Goal: Information Seeking & Learning: Learn about a topic

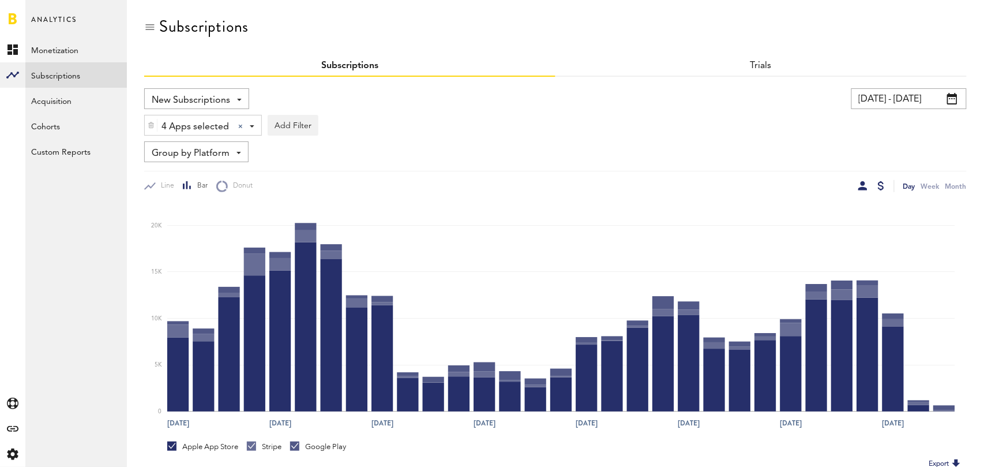
click at [860, 186] on div at bounding box center [862, 185] width 9 height 9
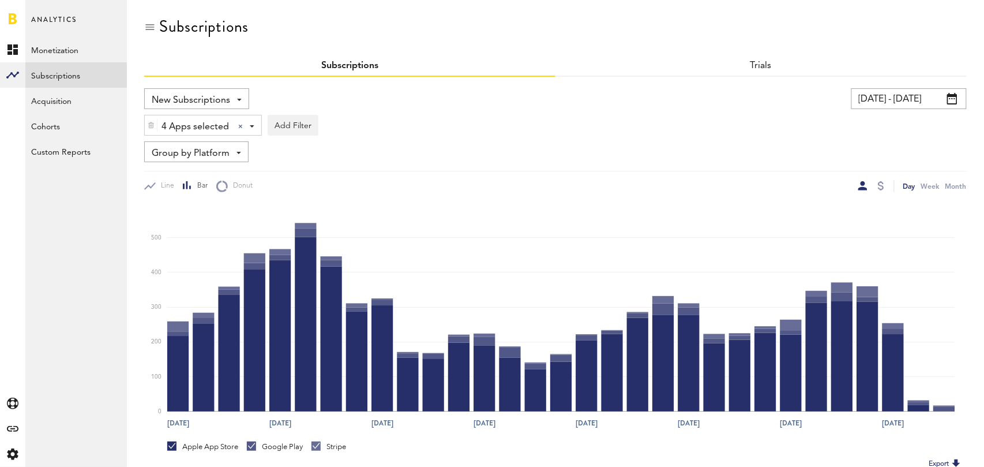
click at [178, 149] on span "Group by Platform" at bounding box center [191, 154] width 78 height 20
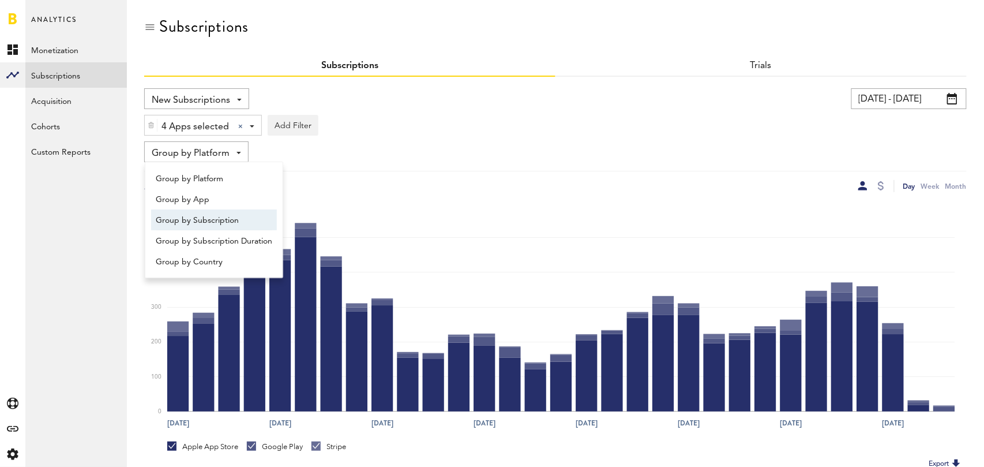
click at [200, 219] on span "Group by Subscription" at bounding box center [214, 221] width 117 height 20
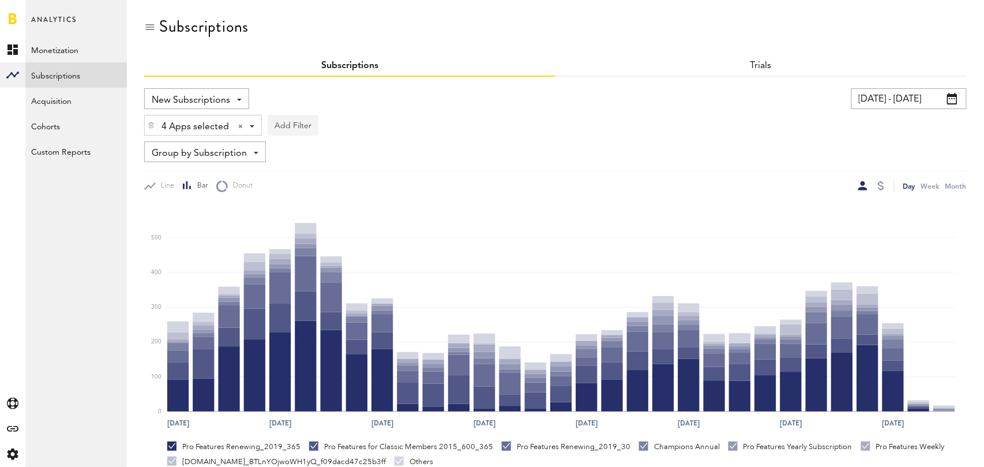
click at [291, 123] on button "Add Filter" at bounding box center [293, 125] width 51 height 21
click at [325, 217] on li "Subscription durations" at bounding box center [320, 217] width 93 height 21
click at [358, 121] on div "Subscription durations" at bounding box center [336, 127] width 102 height 20
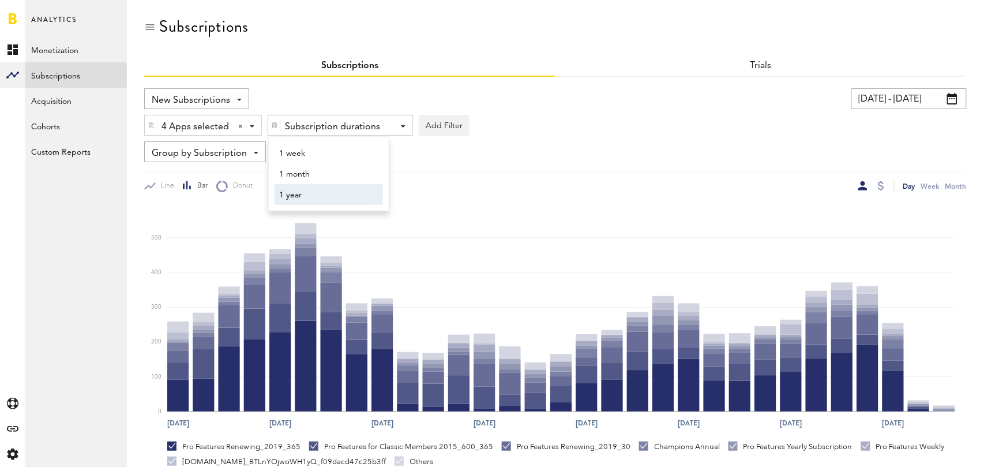
click at [345, 198] on span "1 year" at bounding box center [323, 195] width 88 height 20
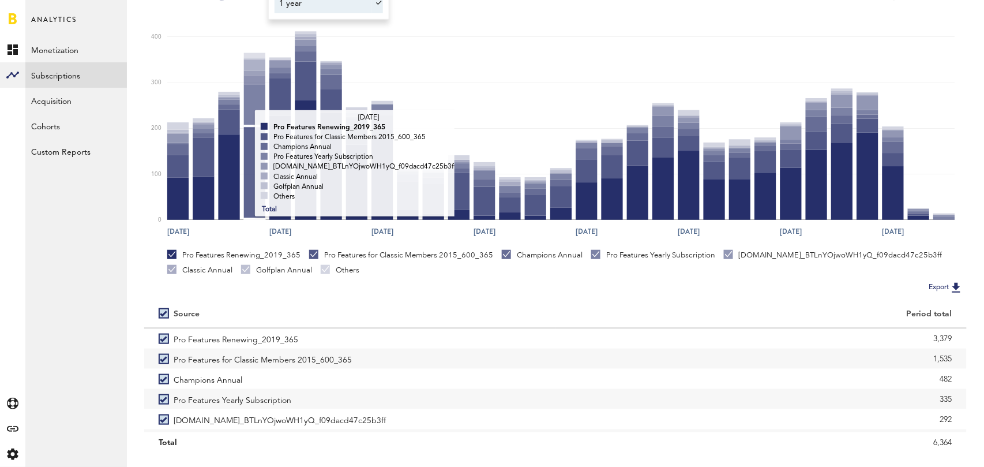
scroll to position [217, 0]
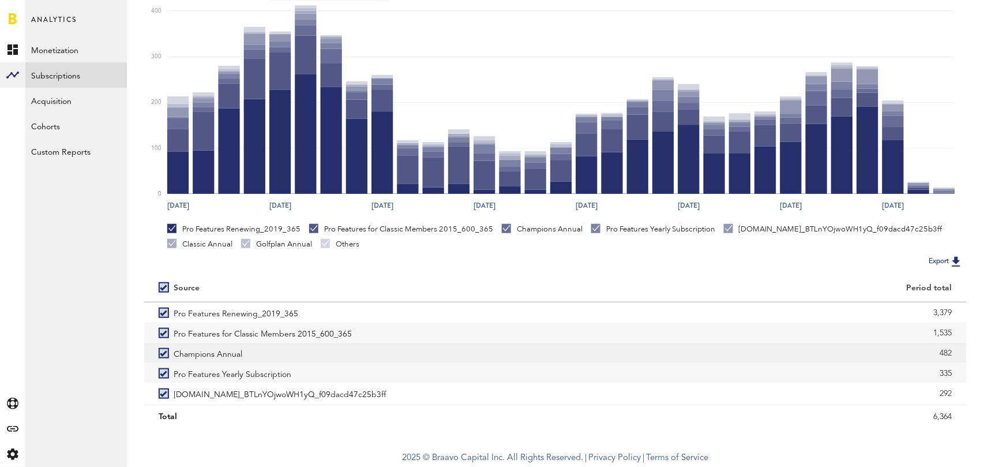
click at [164, 355] on label "Champions Annual" at bounding box center [350, 353] width 382 height 20
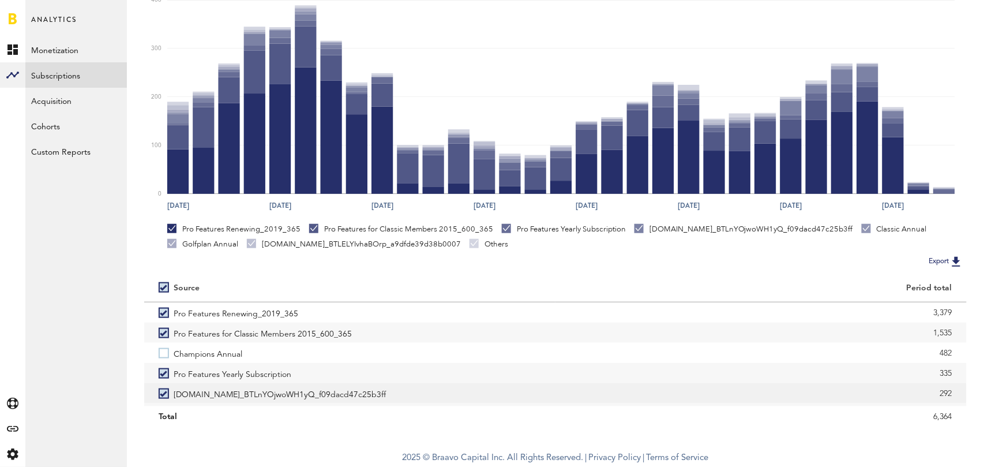
click at [164, 393] on label "[DOMAIN_NAME]_BTLnYOjwoWH1yQ_f09dacd47c25b3ff" at bounding box center [350, 393] width 382 height 20
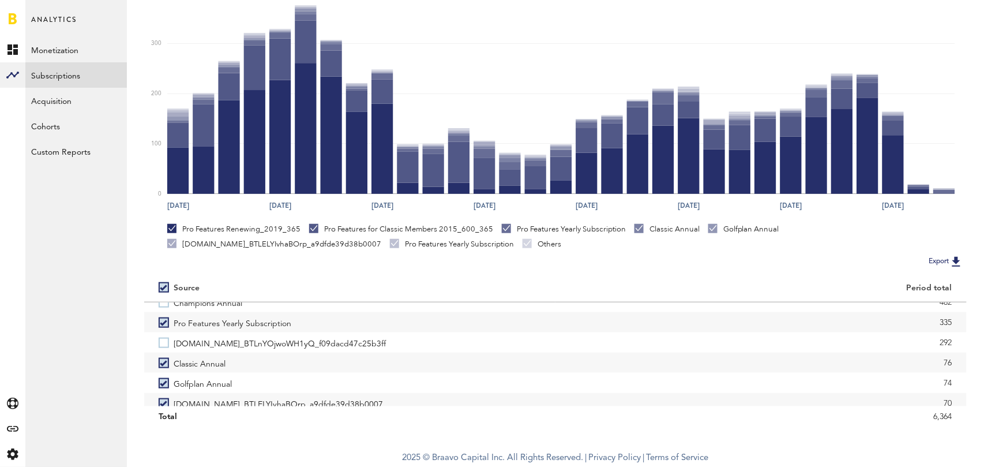
scroll to position [58, 0]
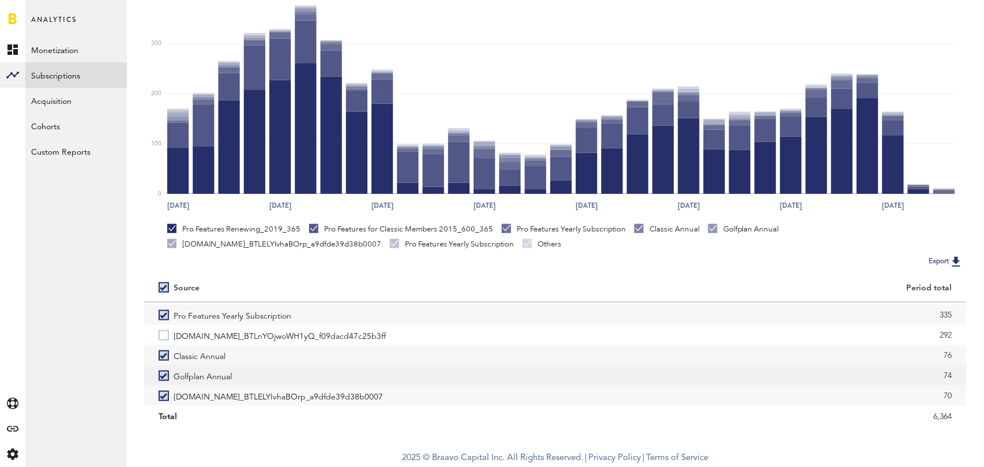
click at [163, 376] on label "Golfplan Annual" at bounding box center [350, 375] width 382 height 20
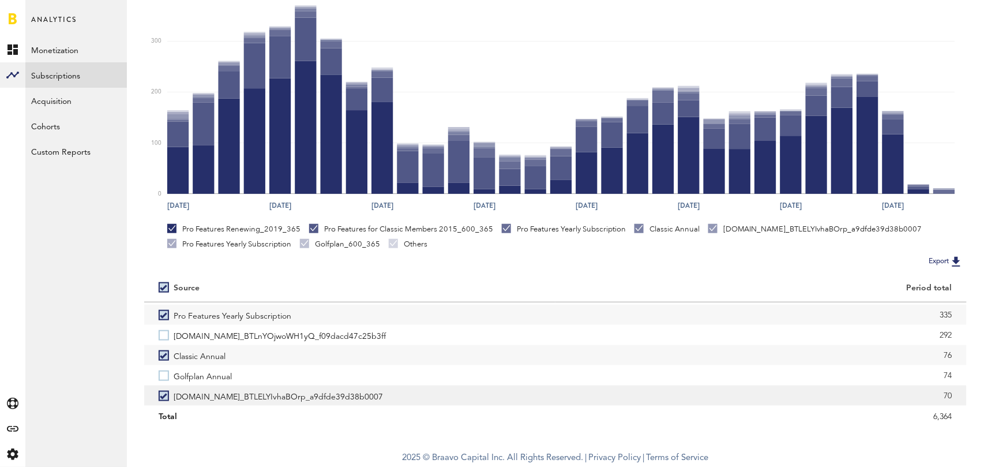
click at [161, 395] on label "[DOMAIN_NAME]_BTLELYIvhaBOrp_a9dfde39d38b0007" at bounding box center [350, 395] width 382 height 20
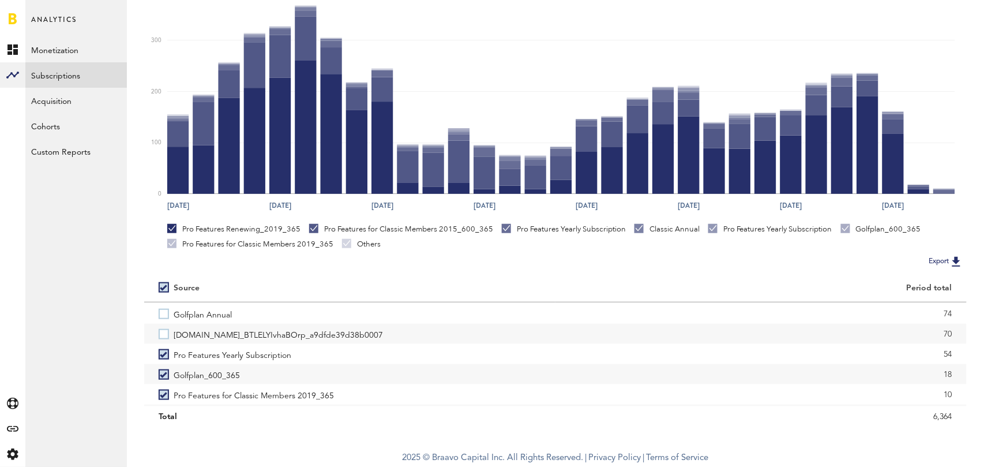
scroll to position [126, 0]
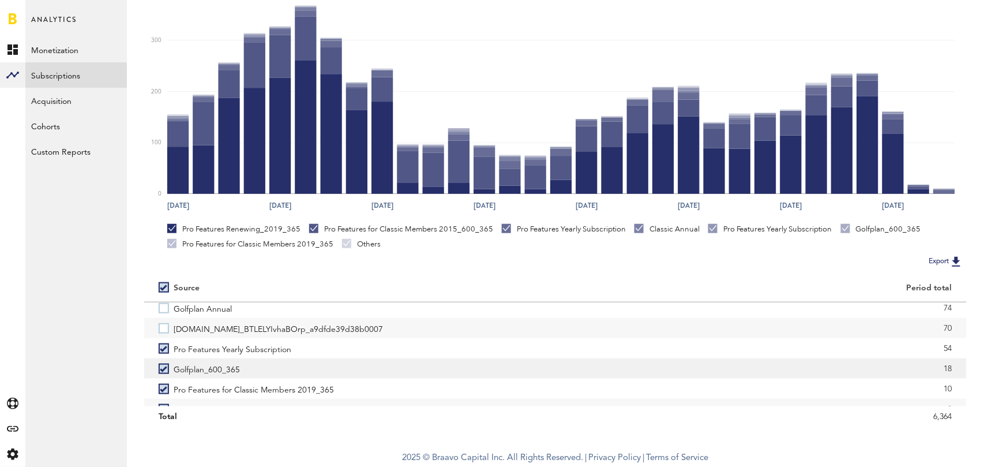
click at [166, 366] on label "Golfplan_600_365" at bounding box center [350, 368] width 382 height 20
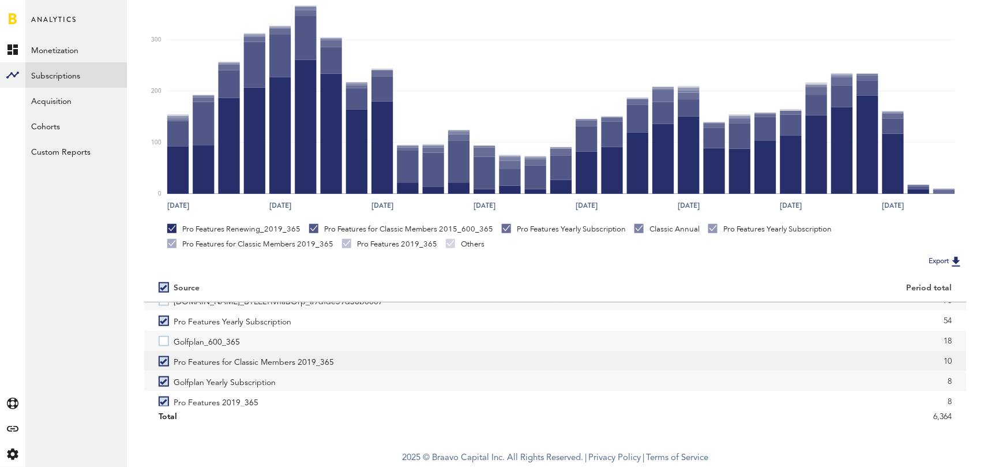
scroll to position [159, 0]
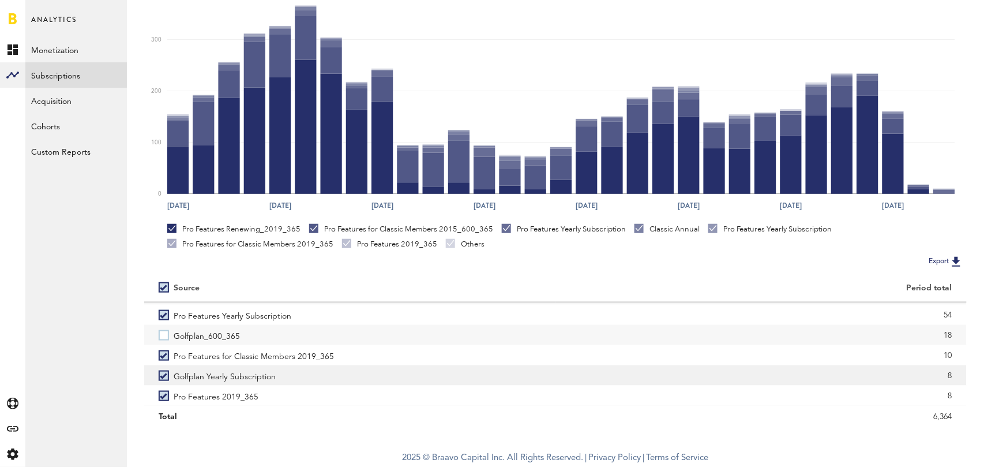
click at [164, 372] on label "Golfplan Yearly Subscription" at bounding box center [350, 375] width 382 height 20
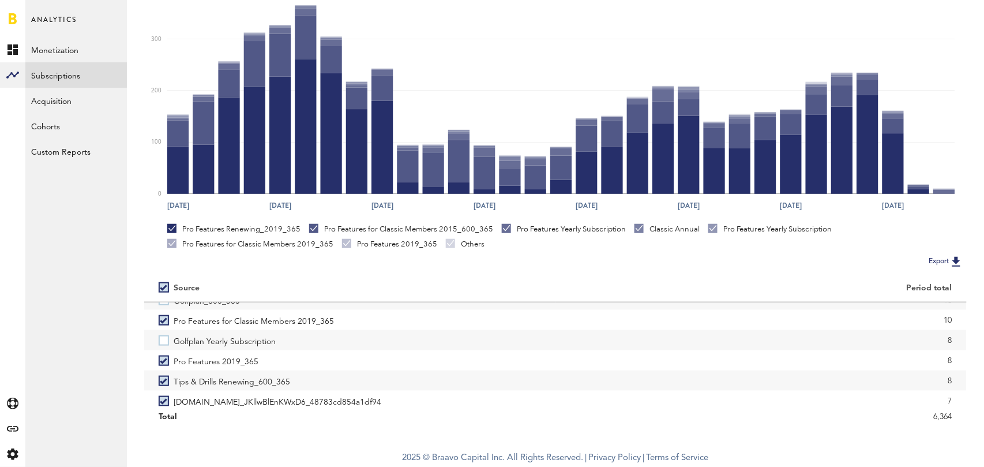
scroll to position [206, 0]
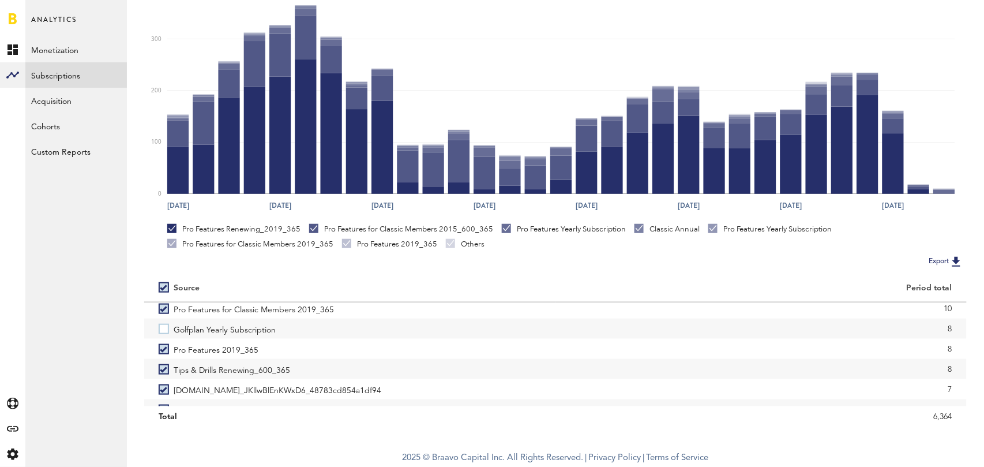
click at [164, 372] on label "Tips & Drills Renewing_600_365" at bounding box center [350, 369] width 382 height 20
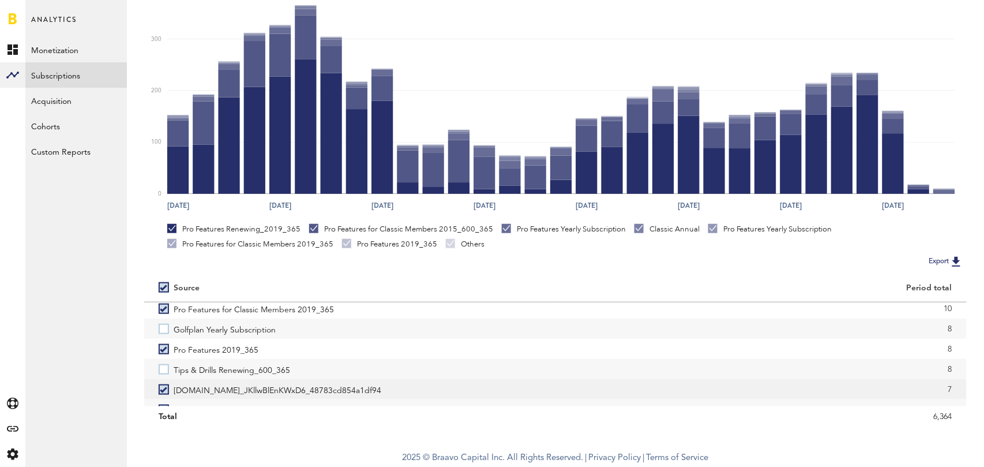
click at [162, 389] on label "[DOMAIN_NAME]_JKllwBlEnKWxD6_48783cd854a1df94" at bounding box center [350, 389] width 382 height 20
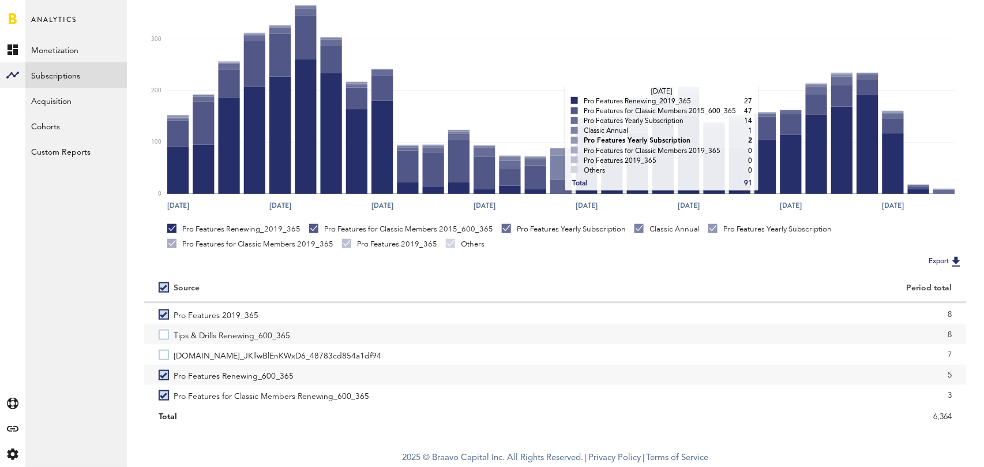
scroll to position [0, 0]
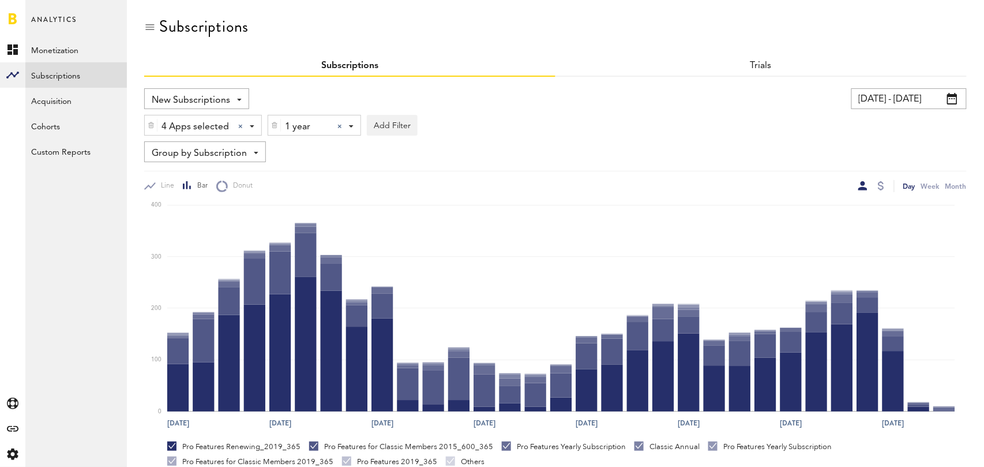
click at [340, 127] on div at bounding box center [339, 126] width 5 height 5
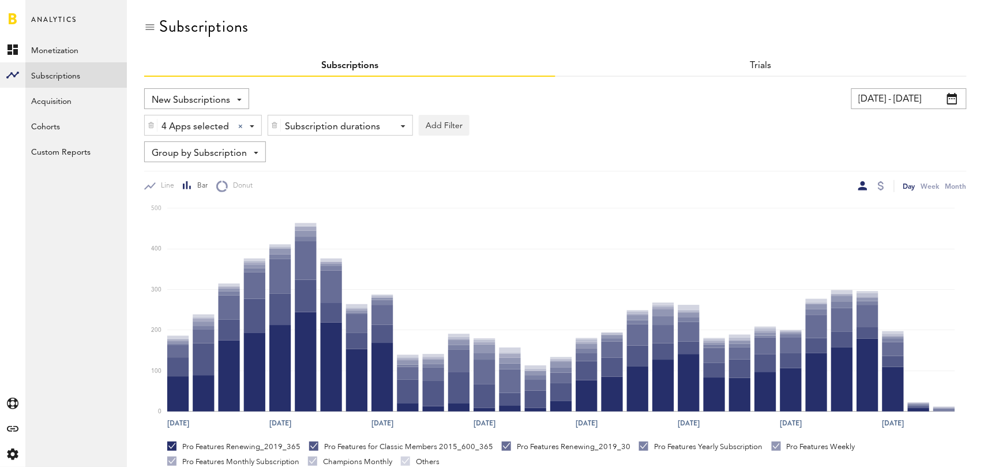
click at [340, 127] on div "Subscription durations" at bounding box center [336, 127] width 102 height 20
click at [331, 174] on span "1 month" at bounding box center [323, 174] width 88 height 20
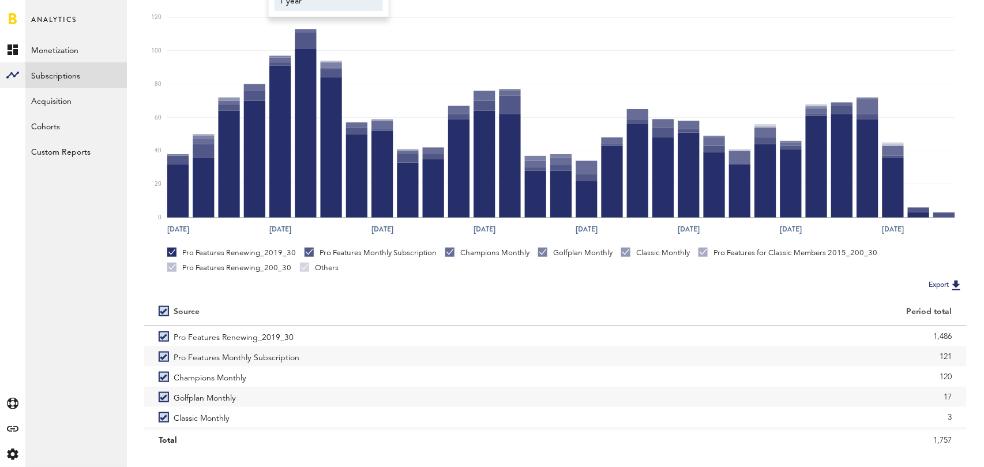
scroll to position [217, 0]
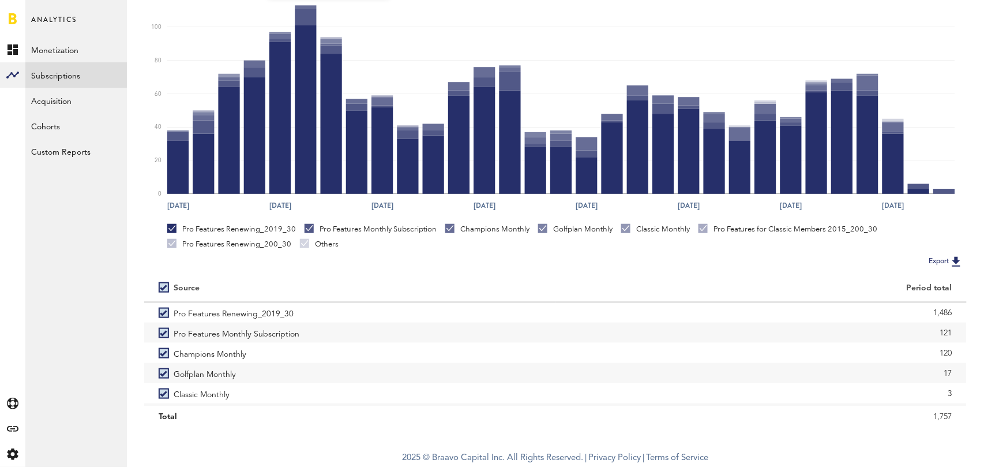
click at [162, 287] on label at bounding box center [166, 287] width 15 height 0
checkbox input "false"
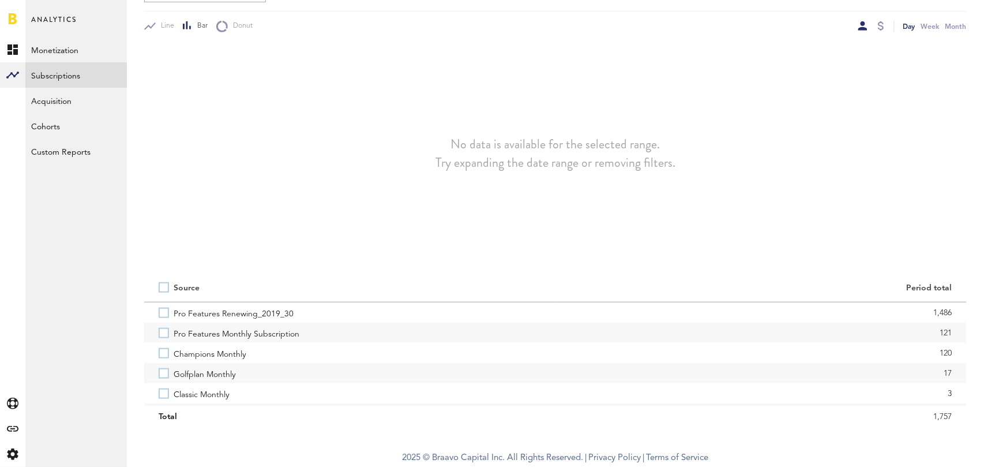
scroll to position [160, 0]
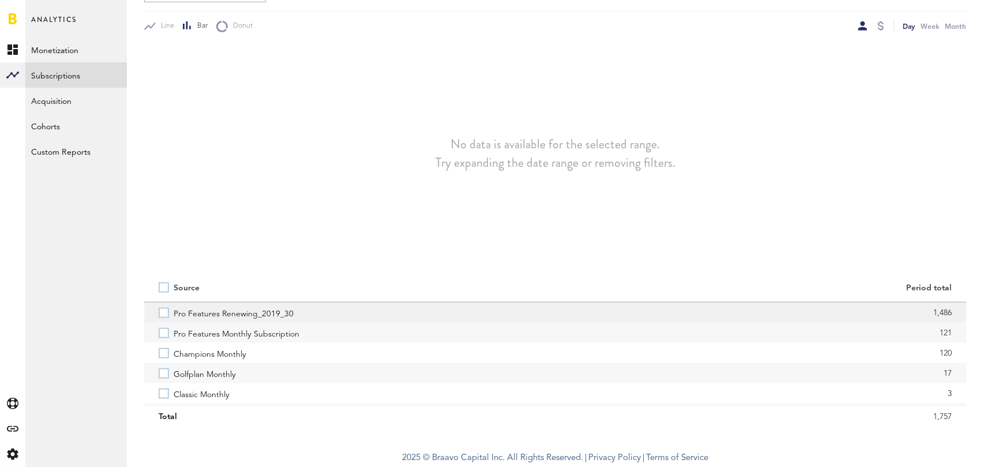
click at [165, 312] on label "Pro Features Renewing_2019_30" at bounding box center [350, 312] width 382 height 20
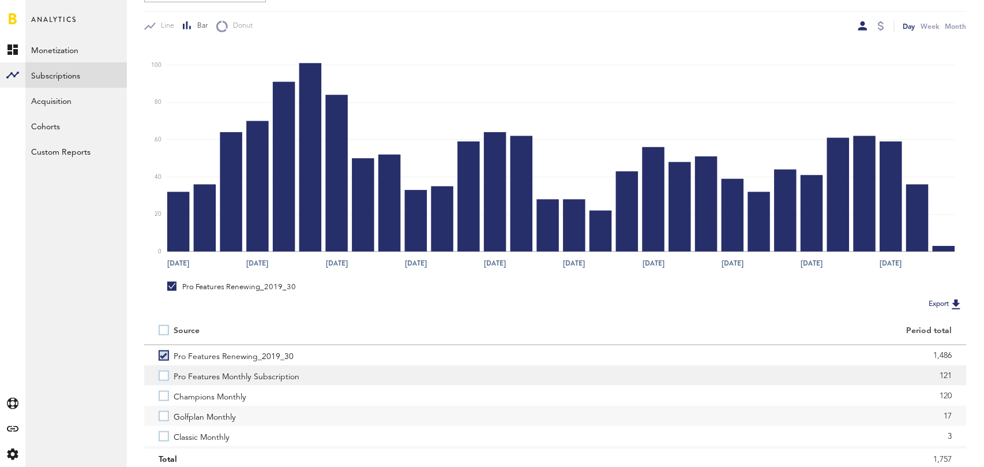
click at [162, 375] on label "Pro Features Monthly Subscription" at bounding box center [350, 375] width 382 height 20
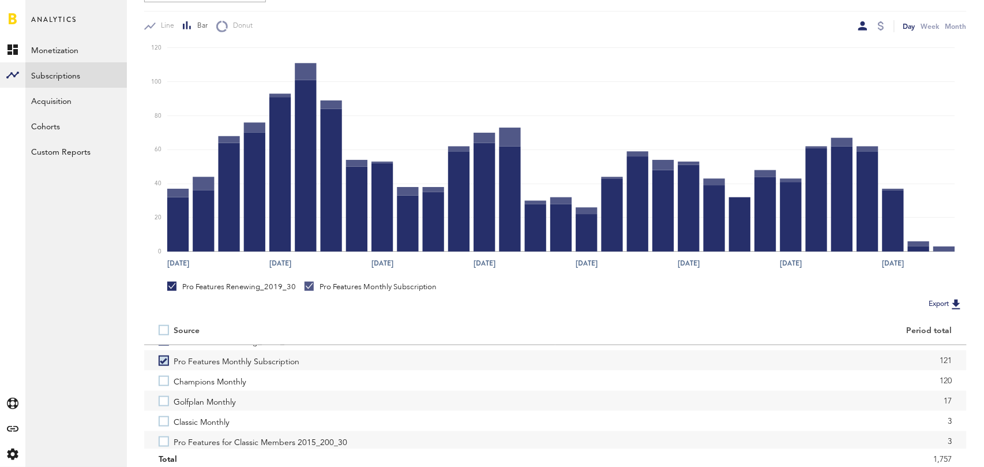
scroll to position [19, 0]
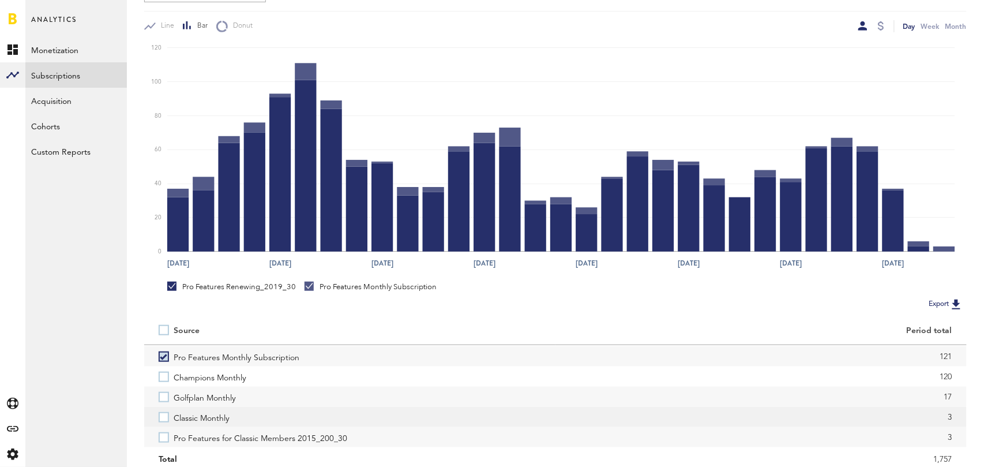
click at [162, 416] on label "Classic Monthly" at bounding box center [350, 417] width 382 height 20
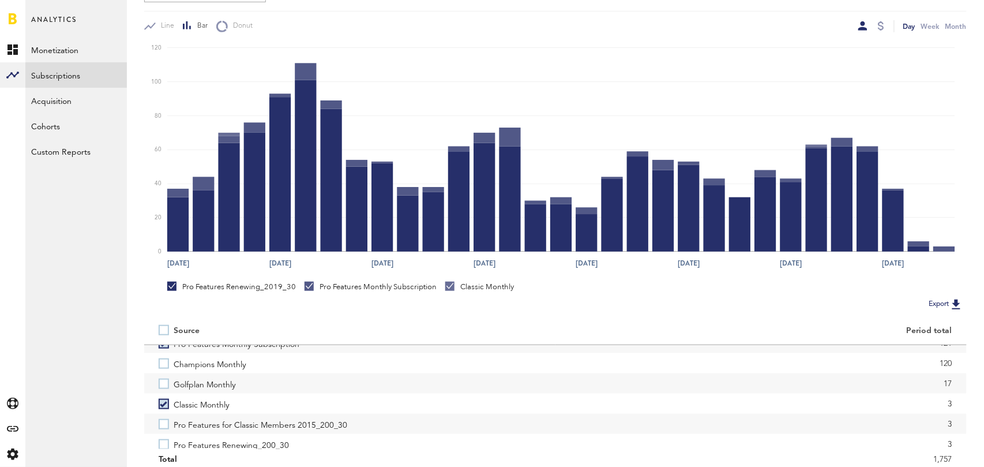
click at [162, 416] on label "Pro Features for Classic Members 2015_200_30" at bounding box center [350, 424] width 382 height 20
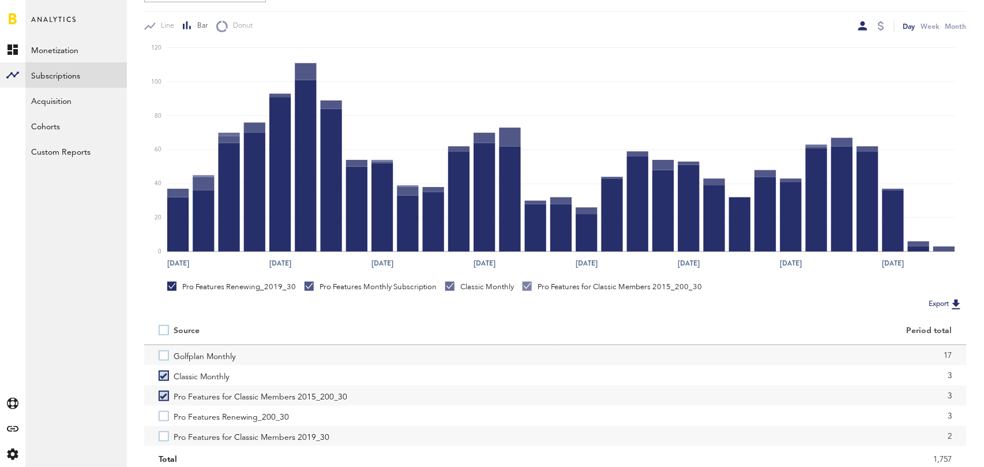
scroll to position [63, 0]
click at [162, 416] on label "Pro Features Renewing_200_30" at bounding box center [350, 413] width 382 height 20
click at [163, 433] on label "Pro Features for Classic Members 2019_30" at bounding box center [350, 433] width 382 height 20
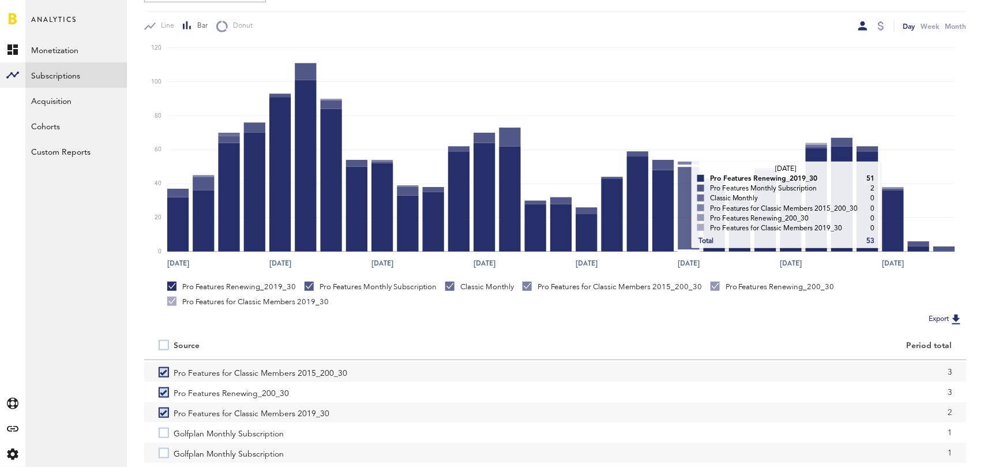
scroll to position [0, 0]
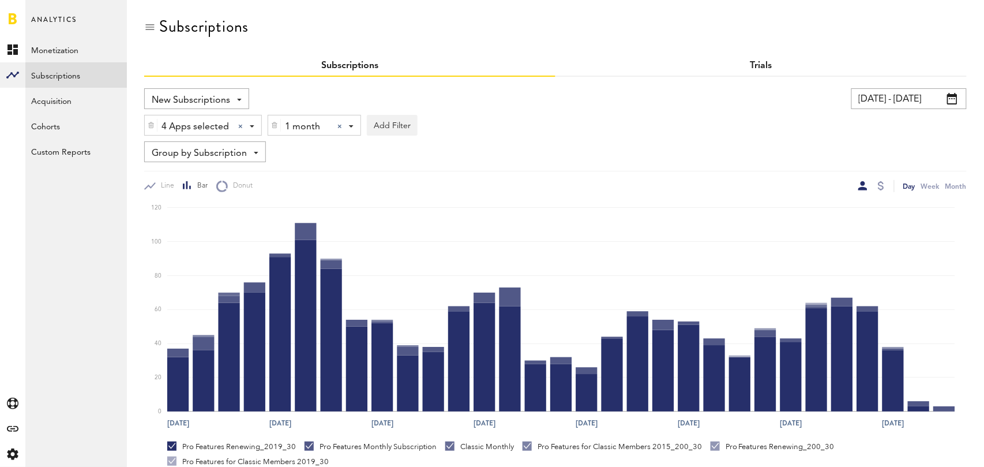
click at [767, 64] on link "Trials" at bounding box center [761, 65] width 22 height 9
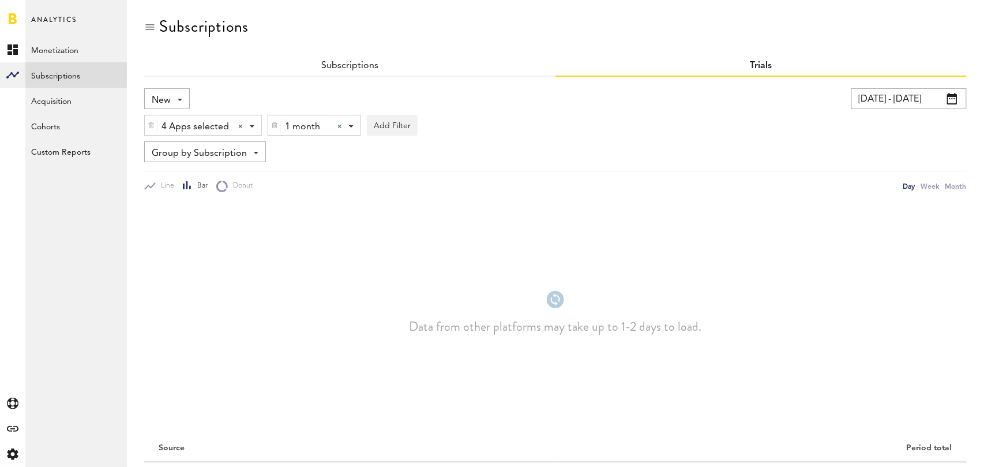
click at [338, 128] on div at bounding box center [339, 126] width 5 height 5
